Goal: Task Accomplishment & Management: Manage account settings

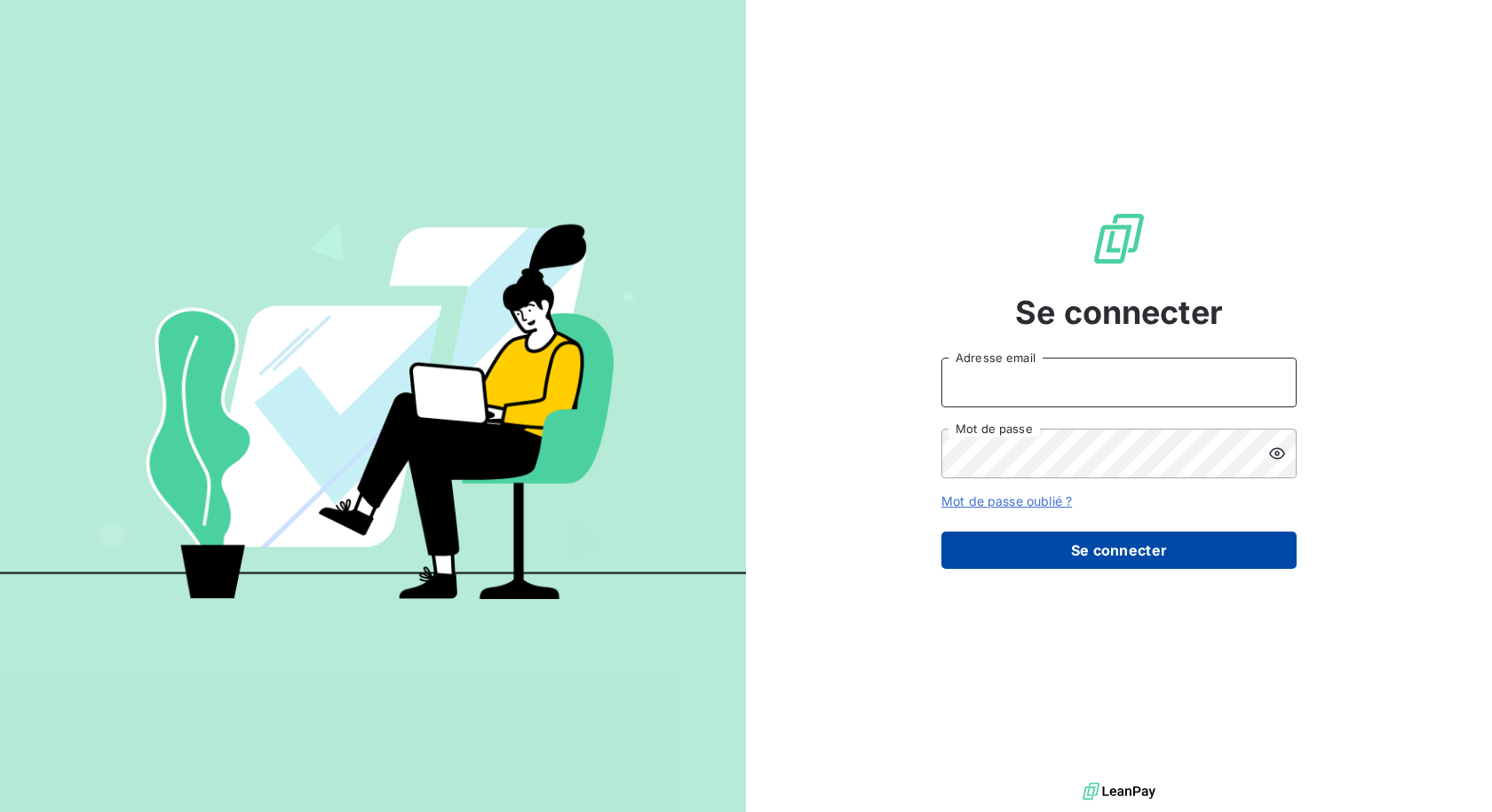
type input "[EMAIL_ADDRESS][DOMAIN_NAME]"
click at [1114, 556] on button "Se connecter" at bounding box center [1118, 551] width 355 height 37
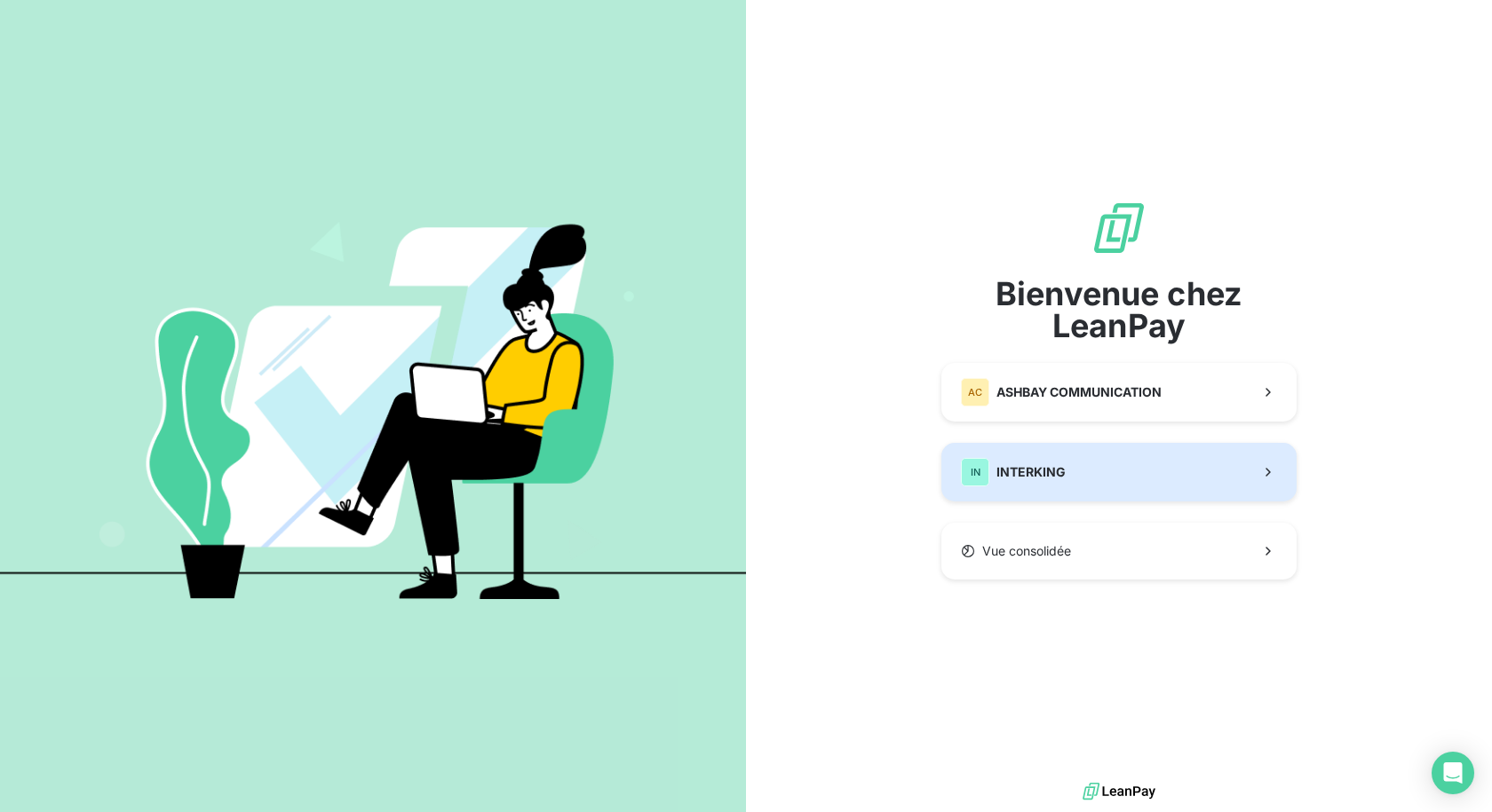
click at [1070, 465] on button "IN INTERKING" at bounding box center [1118, 472] width 355 height 58
